Goal: Information Seeking & Learning: Learn about a topic

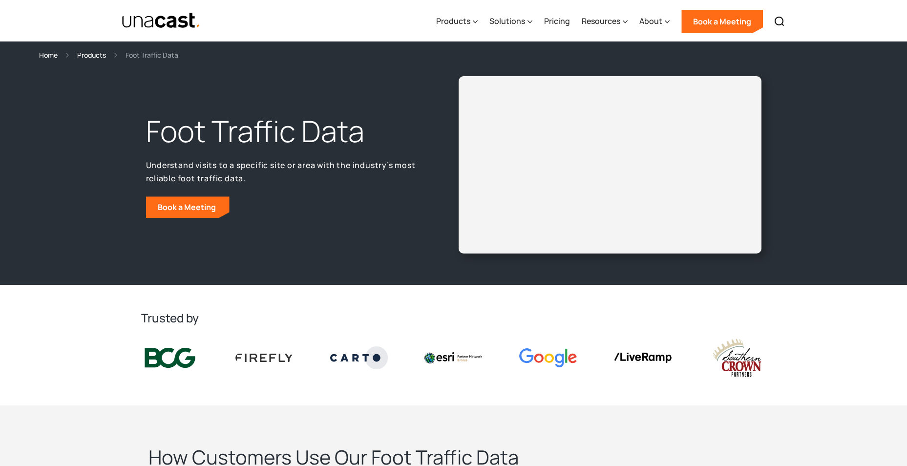
select select "**********"
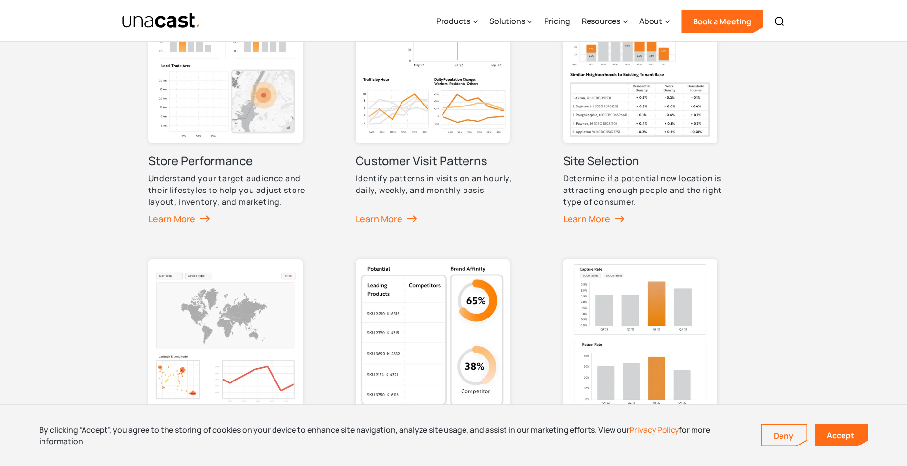
scroll to position [537, 0]
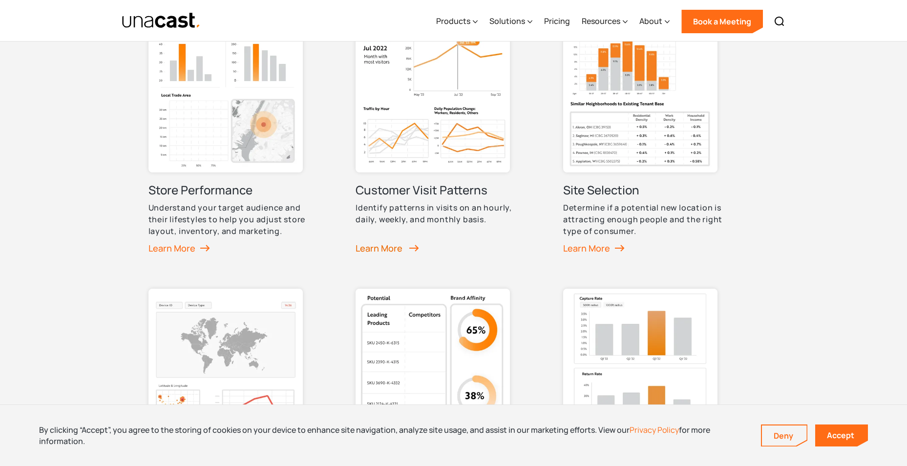
click at [379, 247] on div "Learn More" at bounding box center [386, 248] width 63 height 15
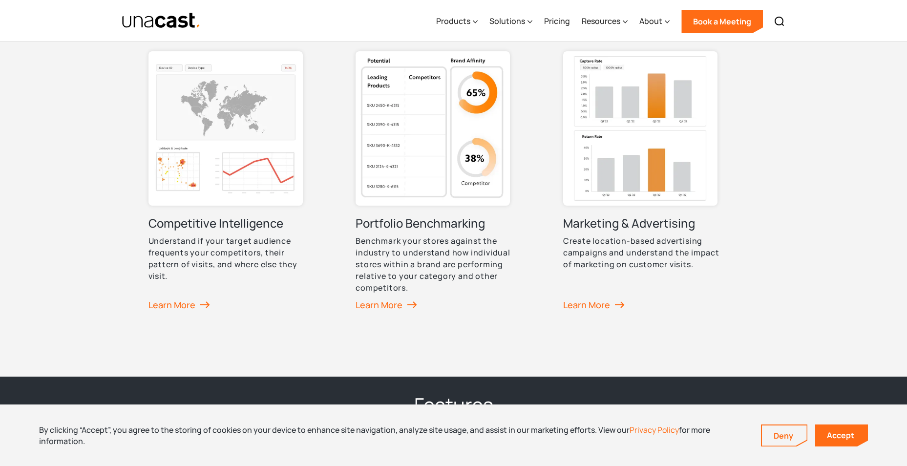
scroll to position [781, 0]
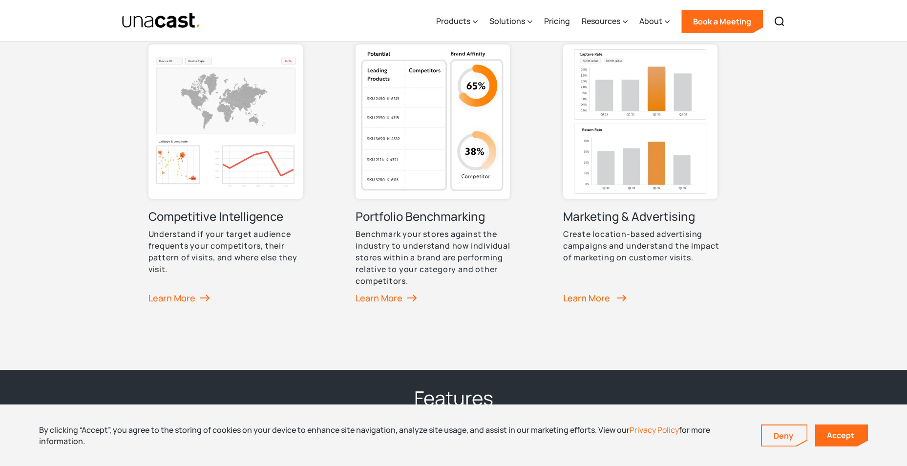
click at [575, 295] on div "Learn More" at bounding box center [594, 297] width 63 height 15
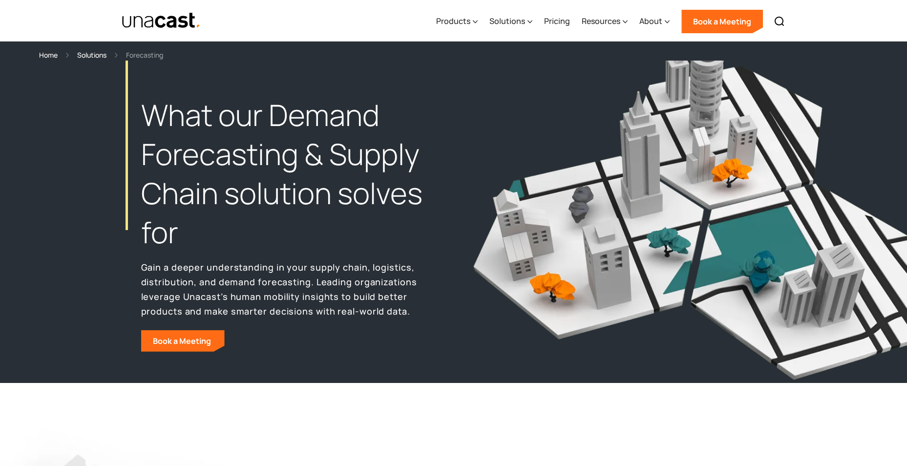
select select "**********"
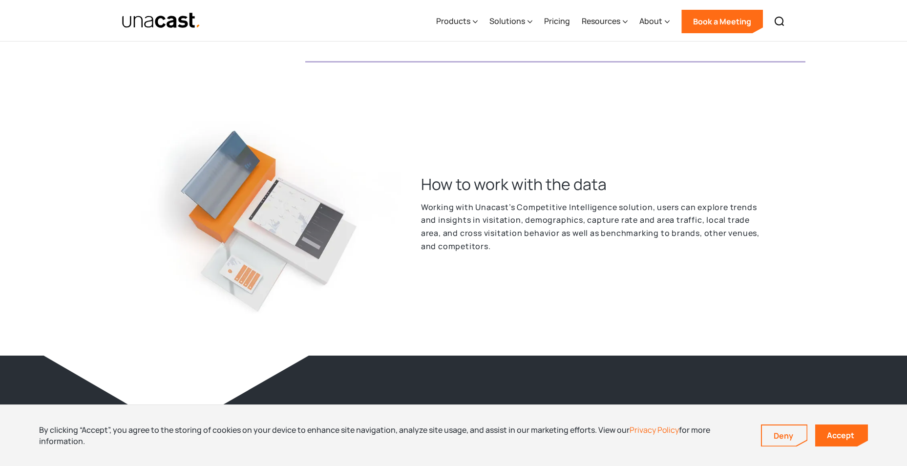
scroll to position [1806, 0]
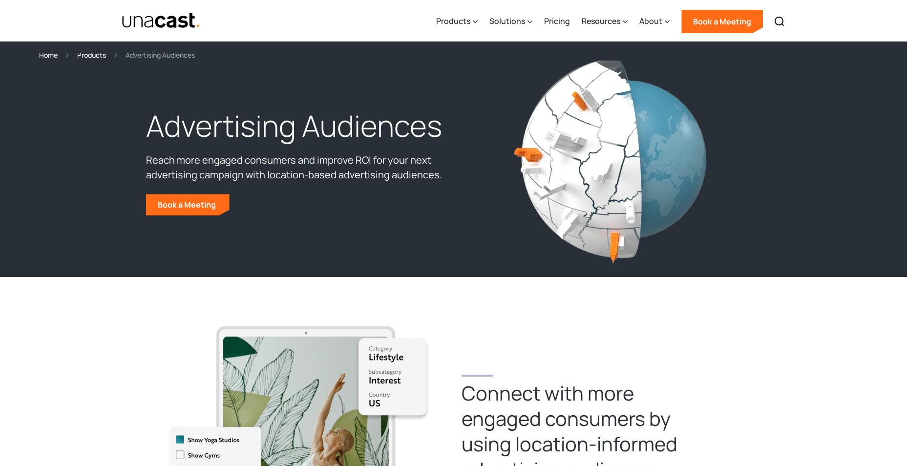
select select "**********"
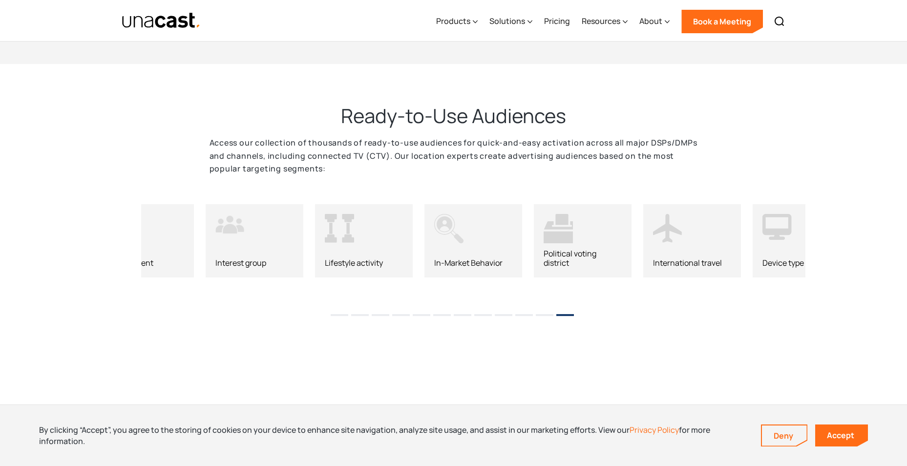
scroll to position [1220, 0]
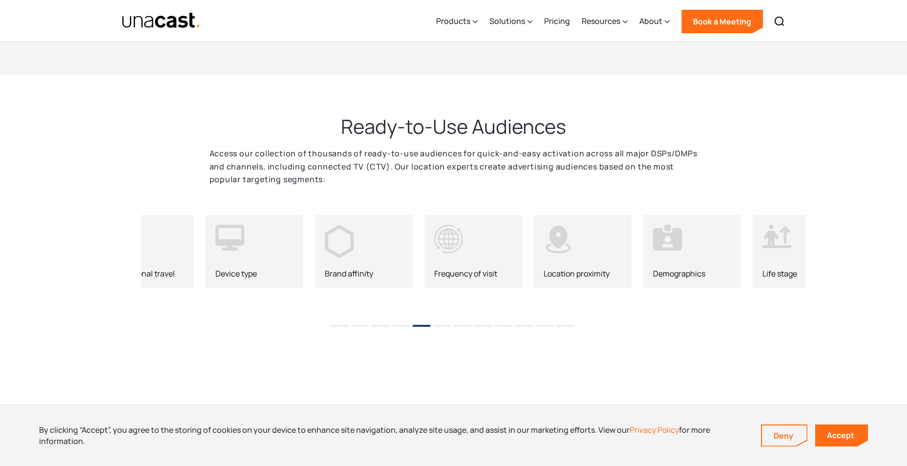
click at [440, 328] on li "6" at bounding box center [442, 322] width 18 height 15
click at [459, 326] on button "7" at bounding box center [463, 326] width 18 height 2
click at [479, 326] on button "8" at bounding box center [483, 326] width 18 height 2
click at [496, 325] on button "9" at bounding box center [504, 326] width 18 height 2
click at [519, 326] on button "10" at bounding box center [524, 326] width 18 height 2
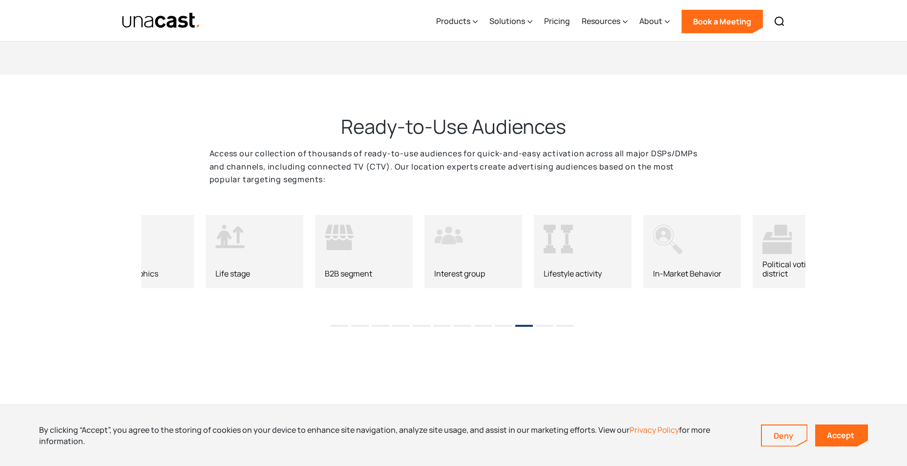
click at [538, 325] on button "11" at bounding box center [545, 326] width 18 height 2
click at [563, 326] on button "12" at bounding box center [565, 326] width 18 height 2
click at [561, 326] on button "12" at bounding box center [565, 326] width 18 height 2
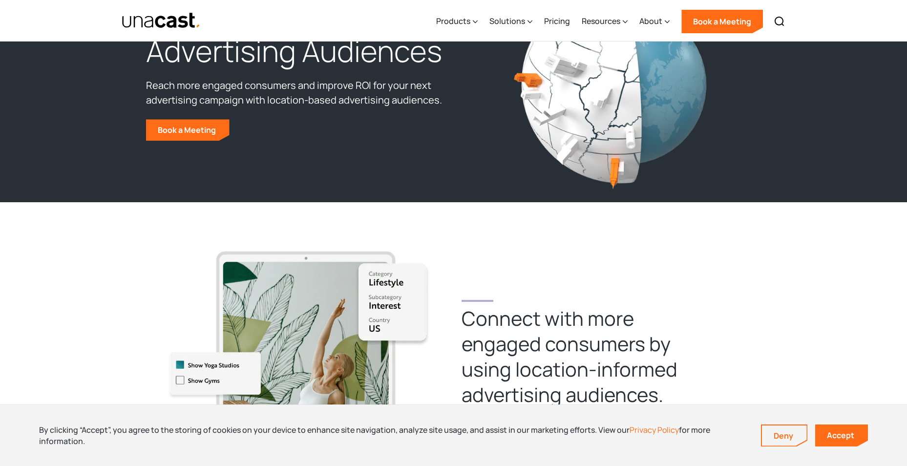
scroll to position [0, 0]
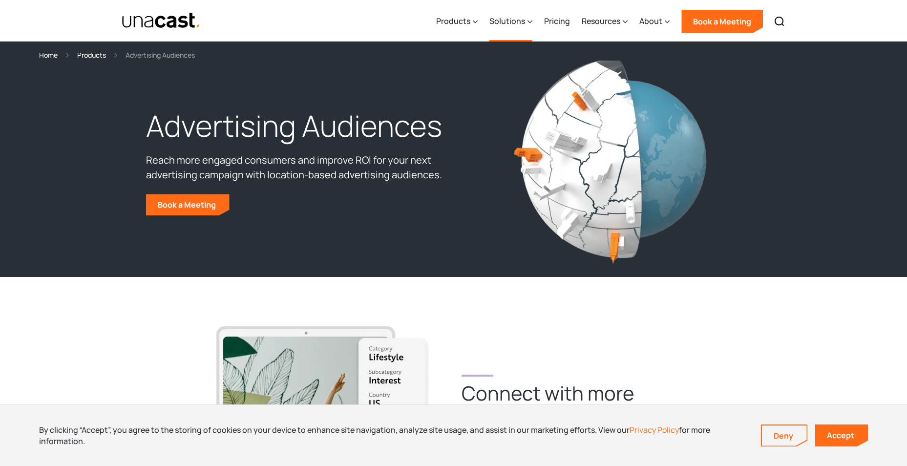
click at [505, 18] on div "Solutions" at bounding box center [507, 21] width 36 height 12
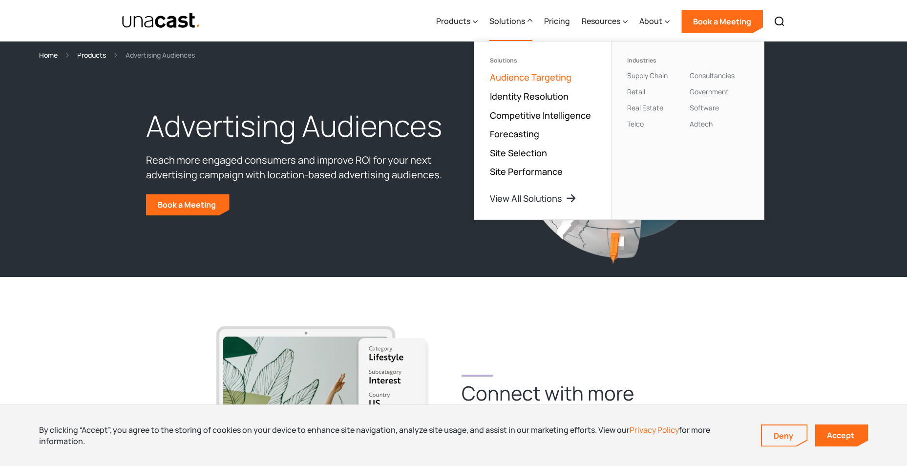
click at [556, 75] on link "Audience Targeting" at bounding box center [531, 77] width 82 height 12
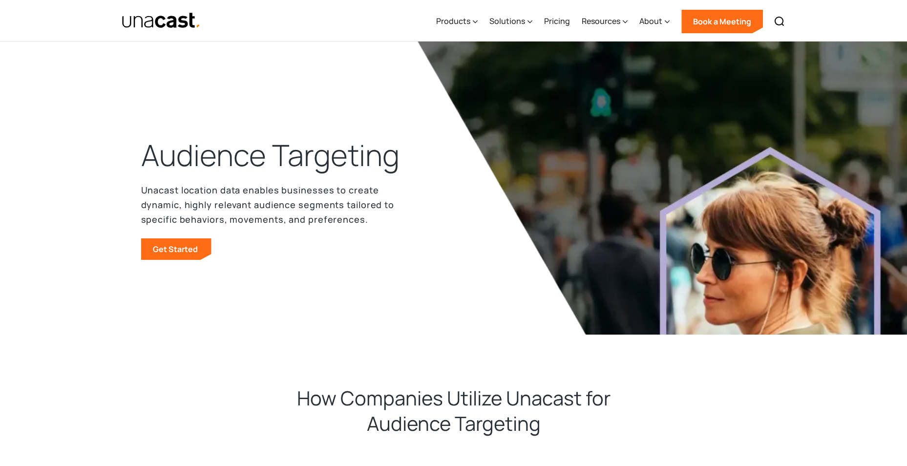
select select "**********"
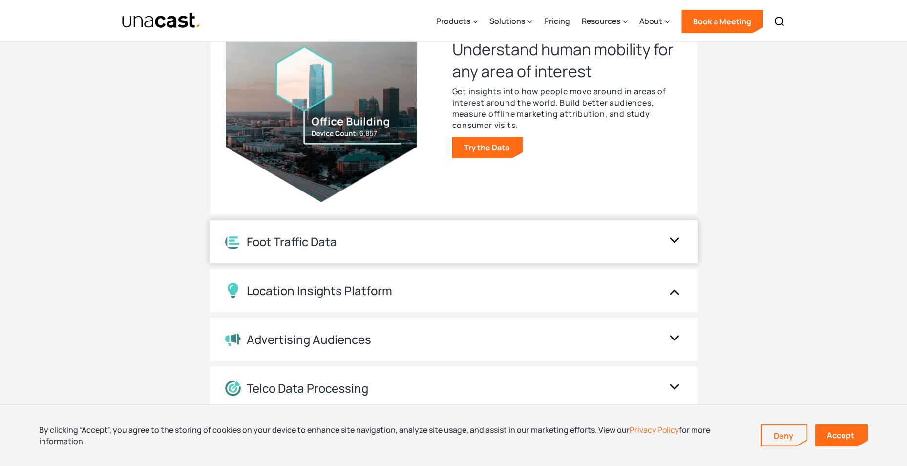
scroll to position [1806, 0]
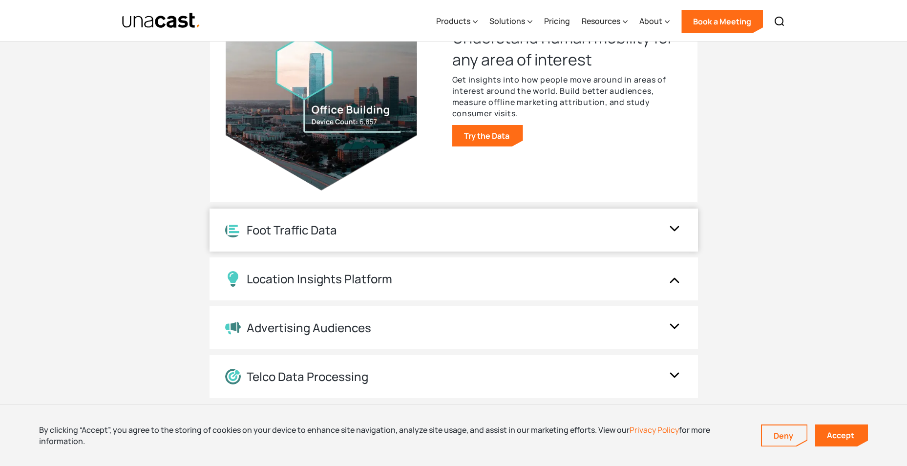
click at [455, 228] on div "Foot Traffic Data" at bounding box center [443, 230] width 437 height 15
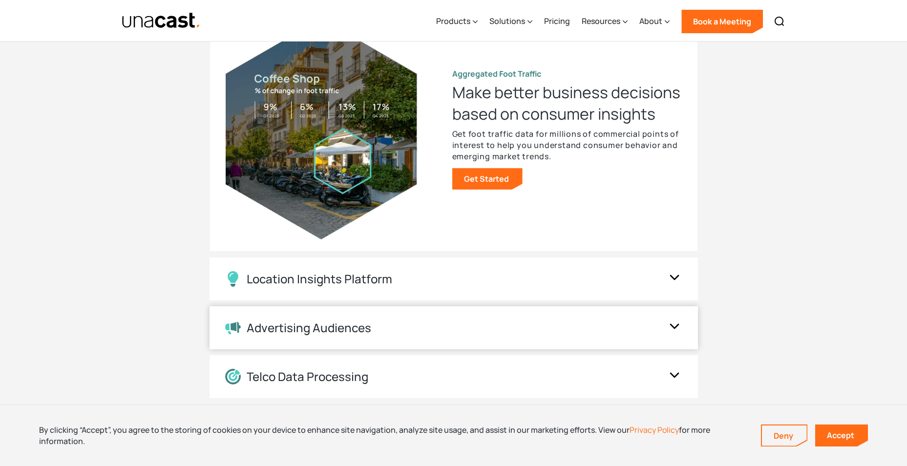
scroll to position [1855, 0]
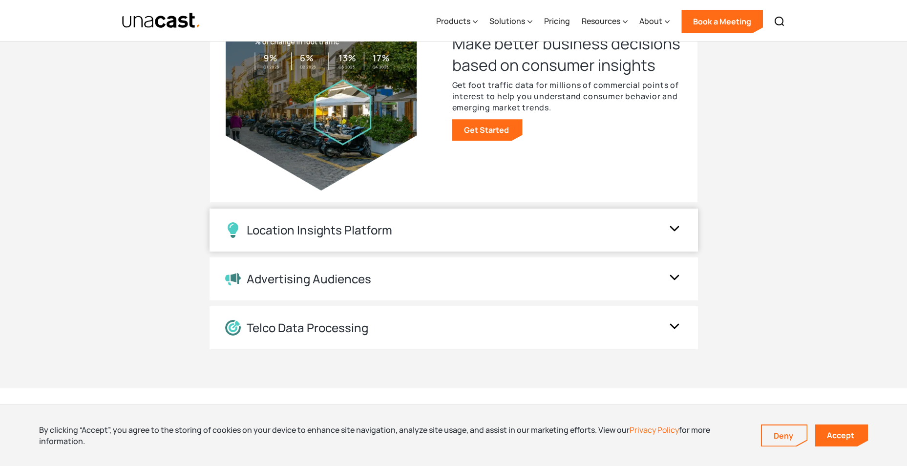
click at [422, 230] on div "Location Insights Platform" at bounding box center [443, 230] width 437 height 16
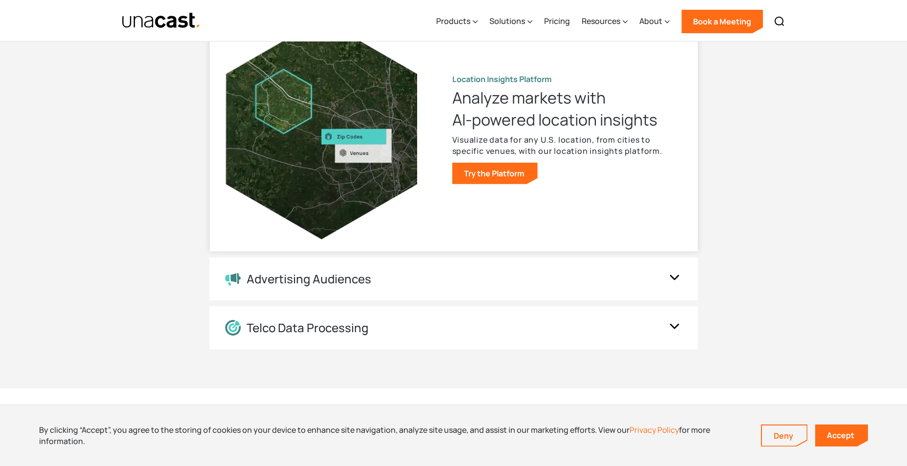
scroll to position [1806, 0]
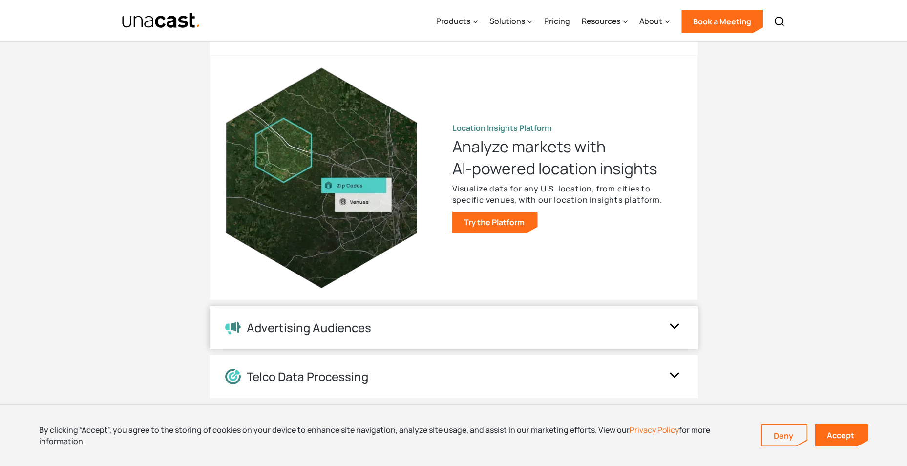
click at [461, 333] on div "Advertising Audiences" at bounding box center [443, 328] width 437 height 14
